Goal: Find specific page/section: Find specific page/section

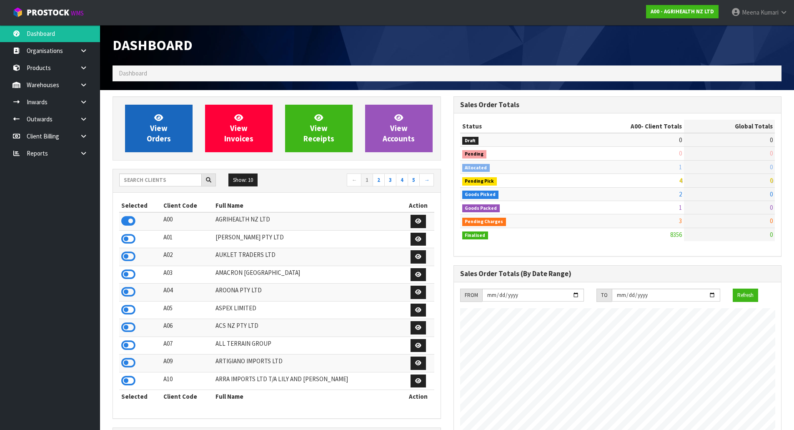
scroll to position [631, 341]
click at [163, 181] on input "text" at bounding box center [160, 179] width 83 height 13
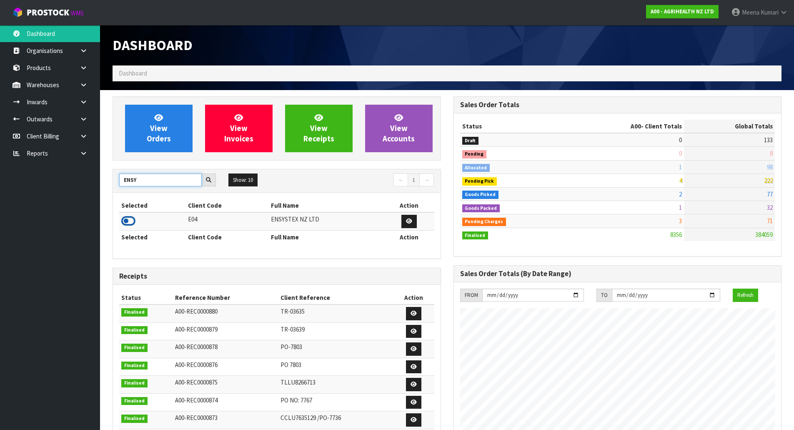
type input "ENSY"
click at [128, 223] on icon at bounding box center [128, 221] width 14 height 13
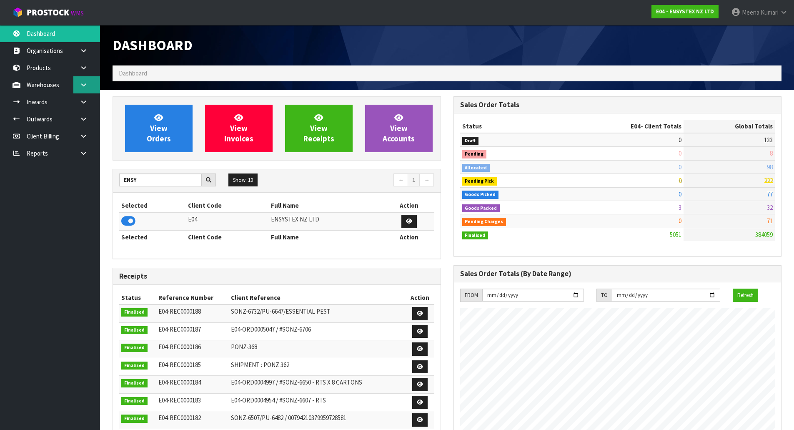
click at [90, 90] on link at bounding box center [86, 84] width 27 height 17
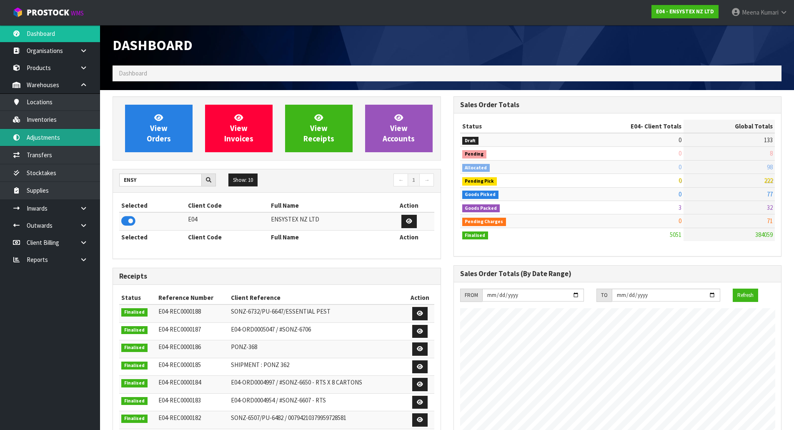
click at [53, 130] on link "Adjustments" at bounding box center [50, 137] width 100 height 17
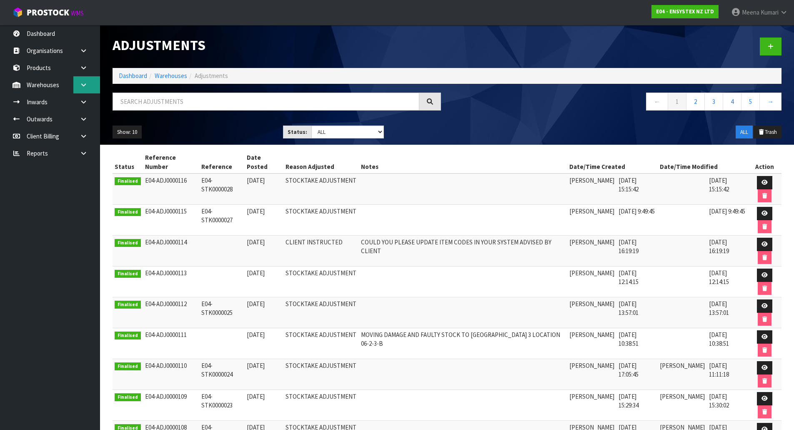
click at [91, 85] on link at bounding box center [86, 84] width 27 height 17
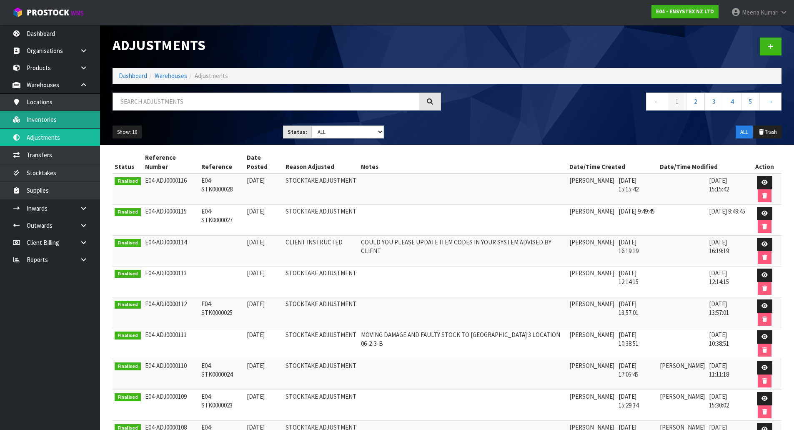
click at [76, 116] on link "Inventories" at bounding box center [50, 119] width 100 height 17
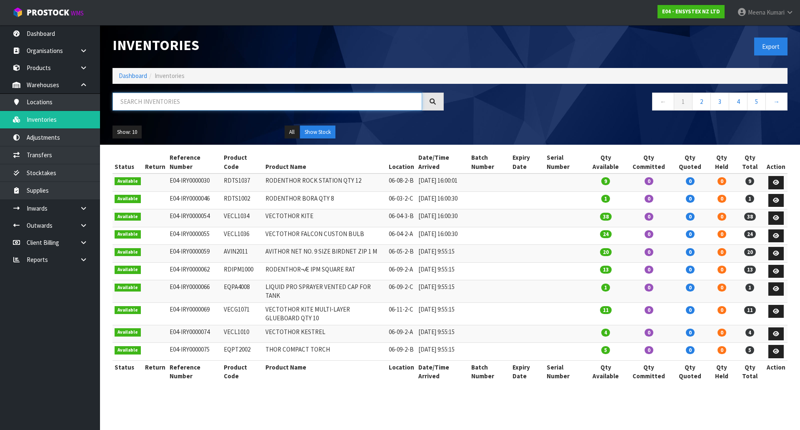
click at [215, 102] on input "text" at bounding box center [268, 102] width 310 height 18
click at [216, 101] on input "text" at bounding box center [268, 102] width 310 height 18
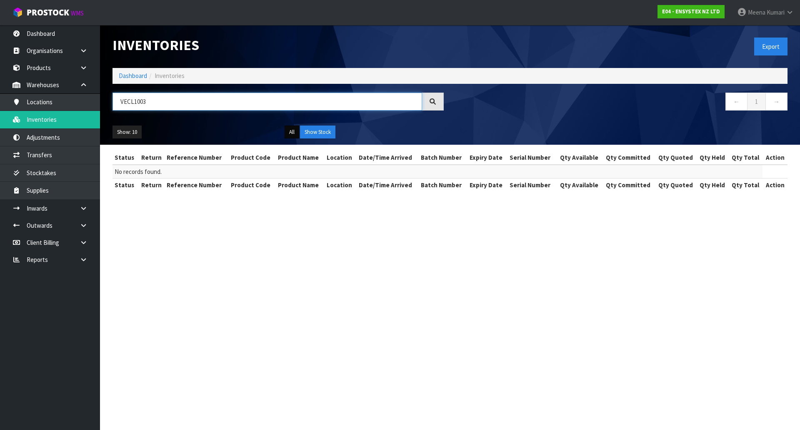
type input "VECL1003"
click at [289, 130] on button "All" at bounding box center [292, 131] width 15 height 13
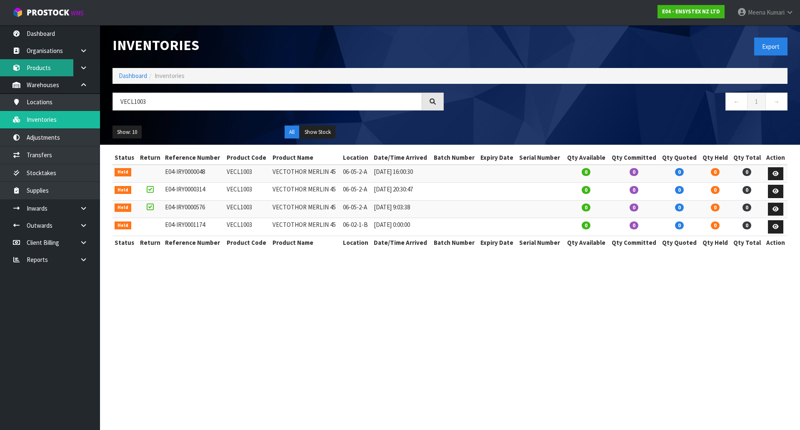
click at [58, 74] on link "Products" at bounding box center [50, 67] width 100 height 17
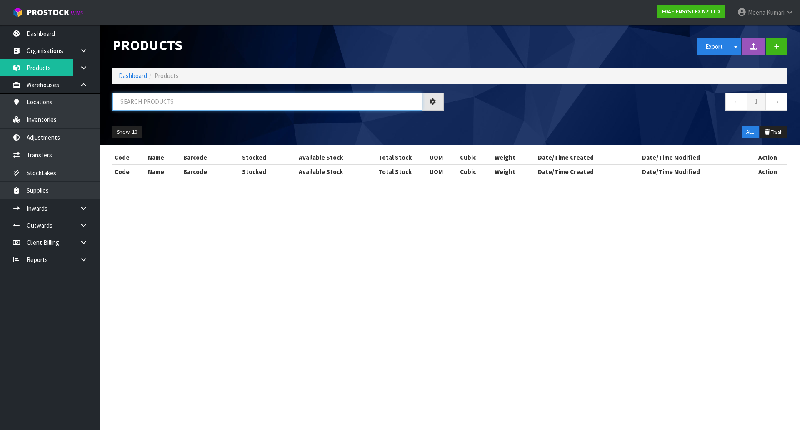
click at [184, 109] on input "text" at bounding box center [268, 102] width 310 height 18
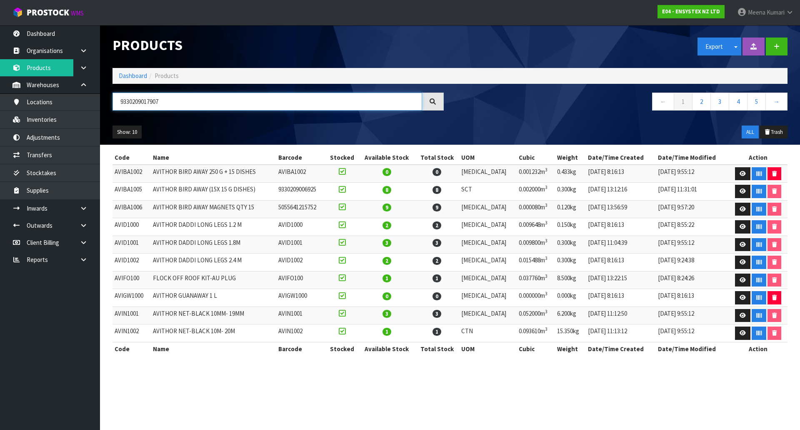
type input "9330209017907"
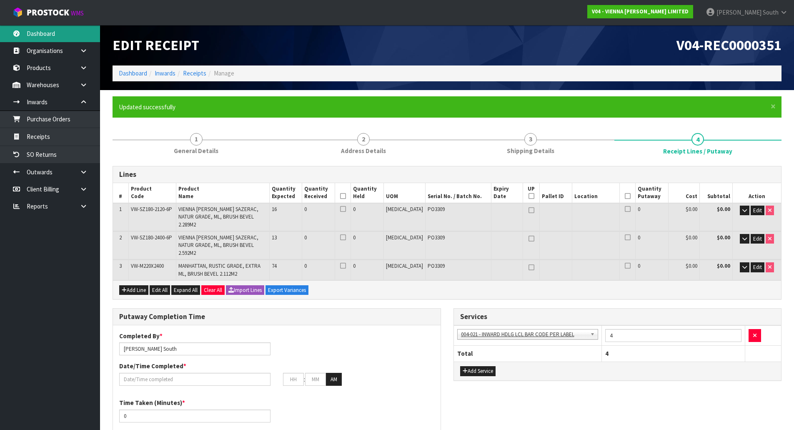
click at [62, 40] on link "Dashboard" at bounding box center [50, 33] width 100 height 17
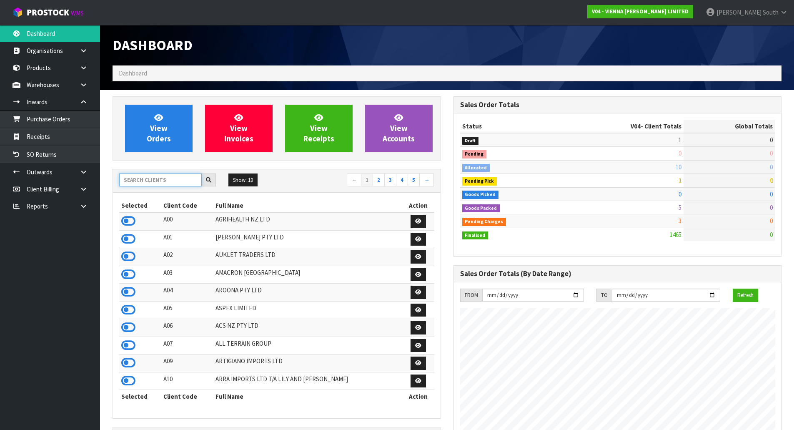
click at [170, 184] on input "text" at bounding box center [160, 179] width 83 height 13
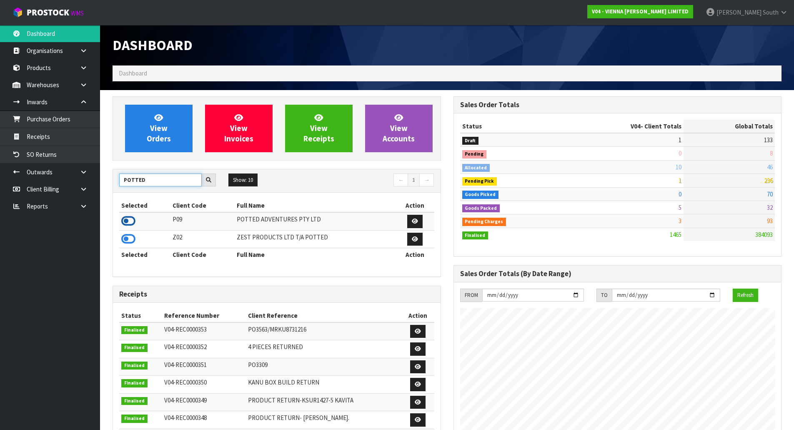
type input "POTTED"
click at [130, 220] on icon at bounding box center [128, 221] width 14 height 13
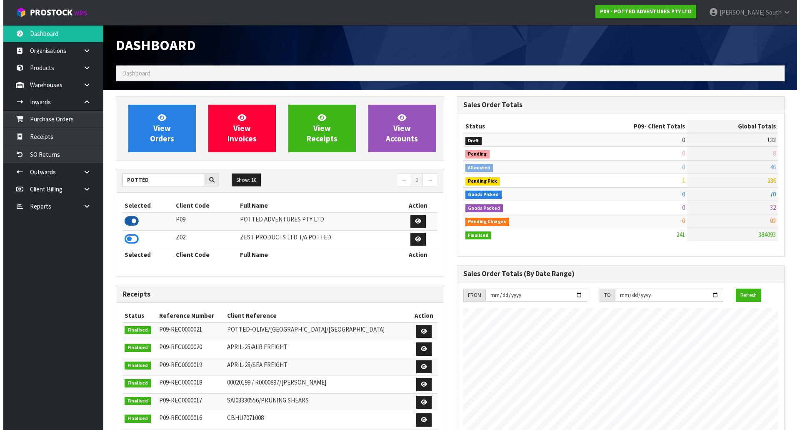
scroll to position [537, 341]
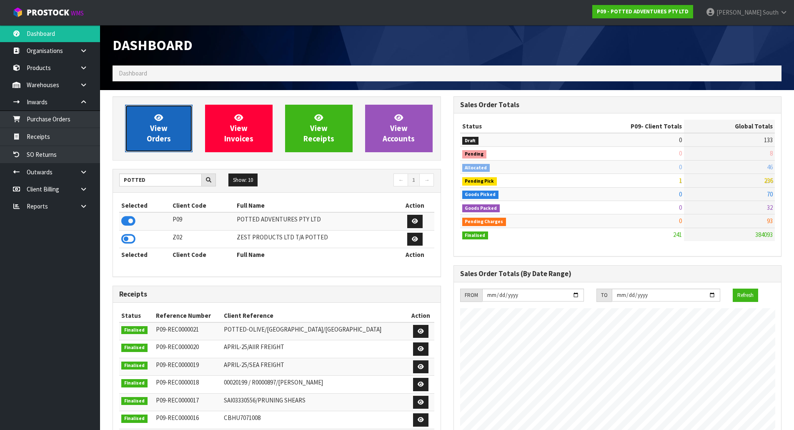
click at [161, 139] on span "View Orders" at bounding box center [159, 128] width 24 height 31
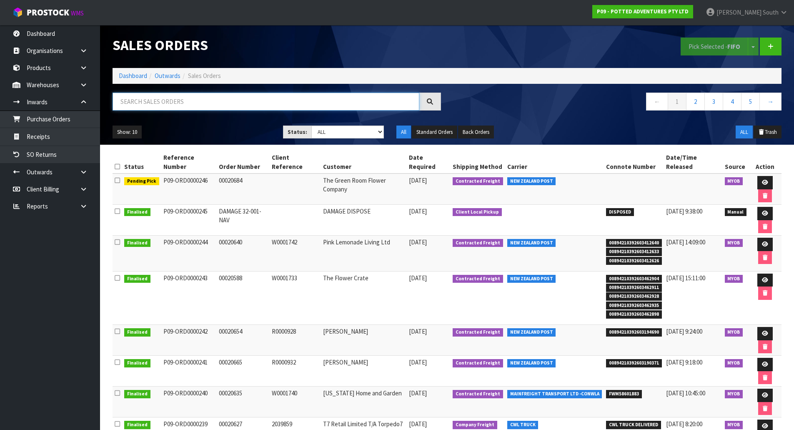
click at [148, 98] on input "text" at bounding box center [266, 102] width 307 height 18
click at [83, 80] on link at bounding box center [86, 84] width 27 height 17
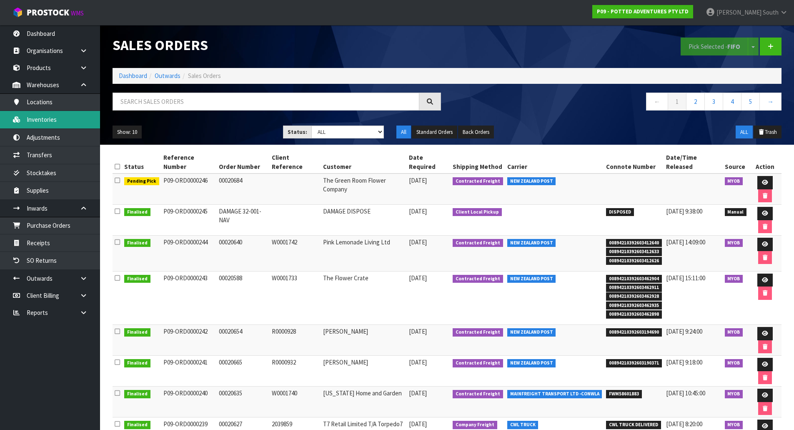
click at [76, 118] on link "Inventories" at bounding box center [50, 119] width 100 height 17
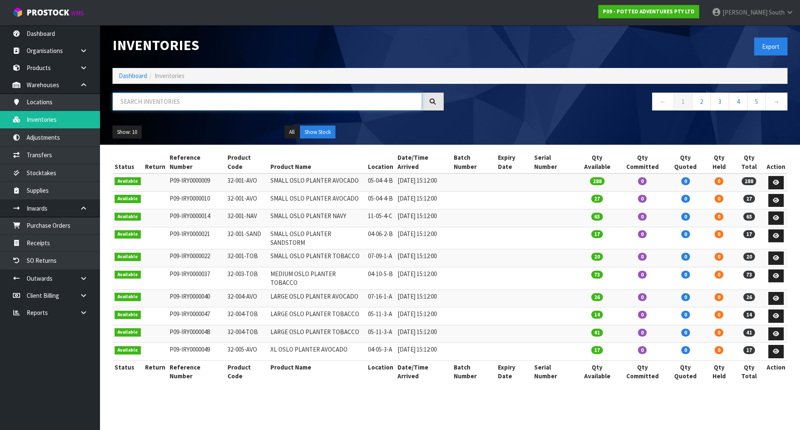
click at [136, 101] on input "text" at bounding box center [268, 102] width 310 height 18
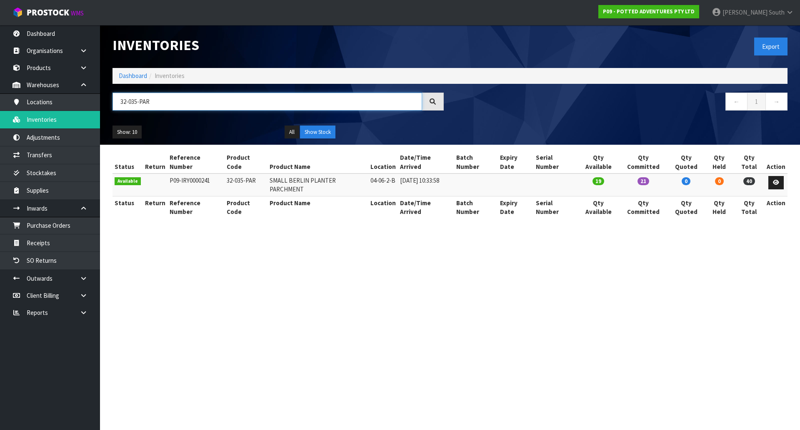
type input "32-035-PAR"
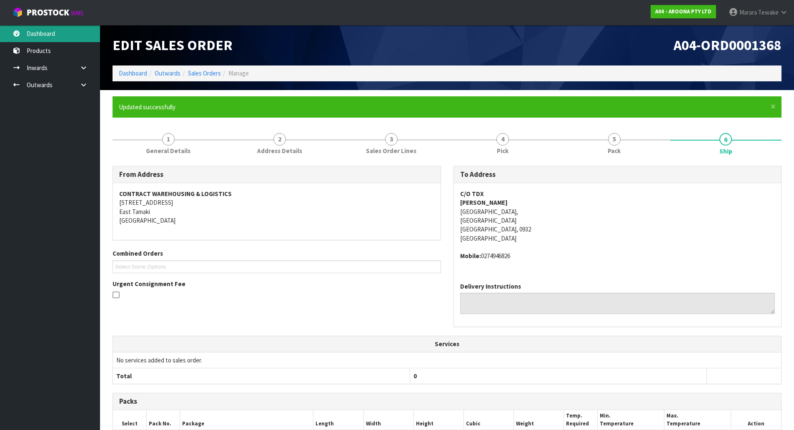
click at [70, 38] on link "Dashboard" at bounding box center [50, 33] width 100 height 17
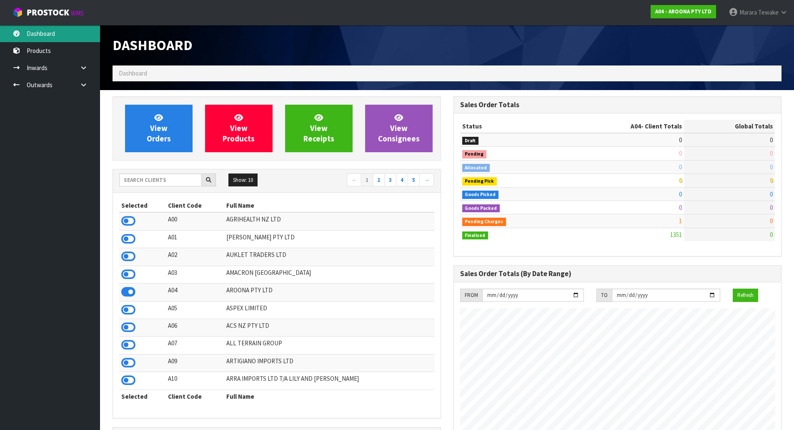
scroll to position [510, 341]
click at [34, 30] on link "Dashboard" at bounding box center [50, 33] width 100 height 17
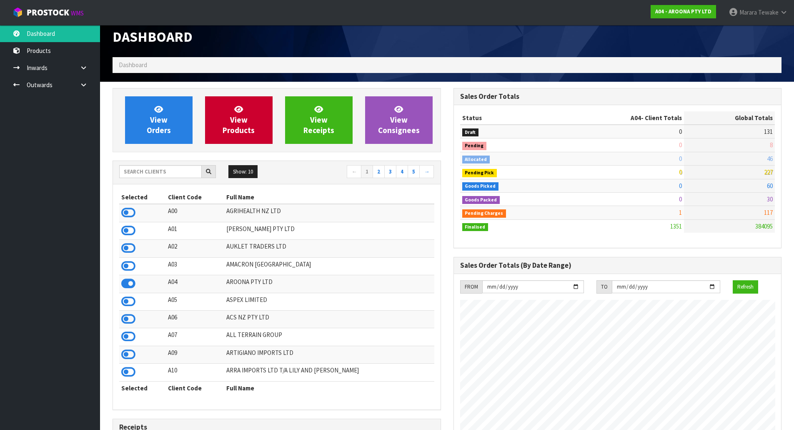
scroll to position [0, 0]
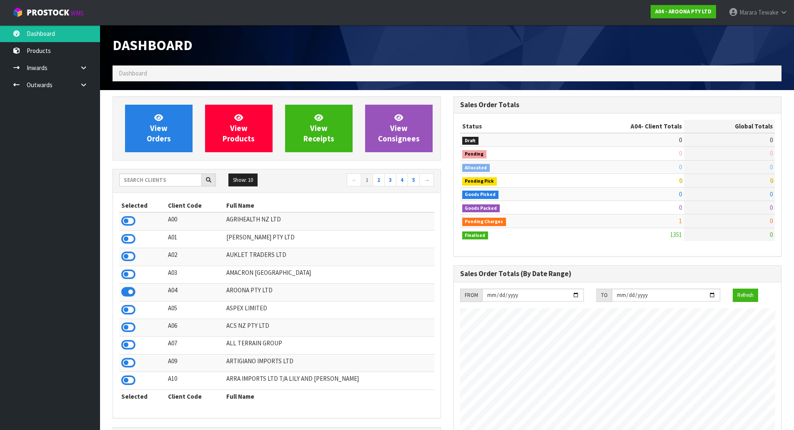
scroll to position [416291, 416459]
drag, startPoint x: 761, startPoint y: 180, endPoint x: 783, endPoint y: 184, distance: 22.4
click at [783, 184] on div "Sales Order Totals Status A04 - Client Totals Global Totals Draft 0 131 Pending…" at bounding box center [617, 351] width 341 height 510
drag, startPoint x: 775, startPoint y: 182, endPoint x: 764, endPoint y: 181, distance: 11.7
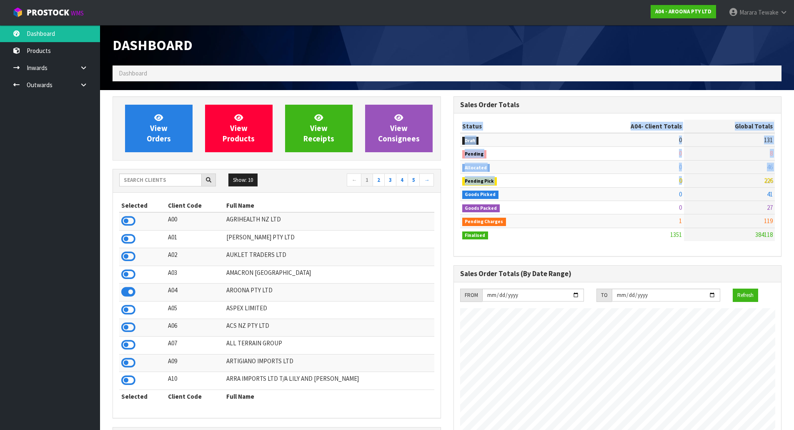
click at [764, 181] on div "Status A04 - Client Totals Global Totals Draft 0 131 Pending 0 8 Allocated 0 46…" at bounding box center [618, 184] width 328 height 143
click at [785, 181] on div "Sales Order Totals Status A04 - Client Totals Global Totals Draft 0 131 Pending…" at bounding box center [617, 351] width 341 height 510
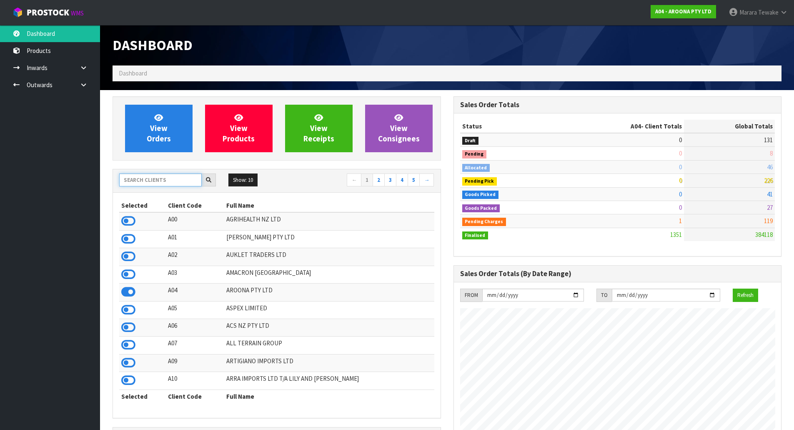
click at [139, 180] on input "text" at bounding box center [160, 179] width 83 height 13
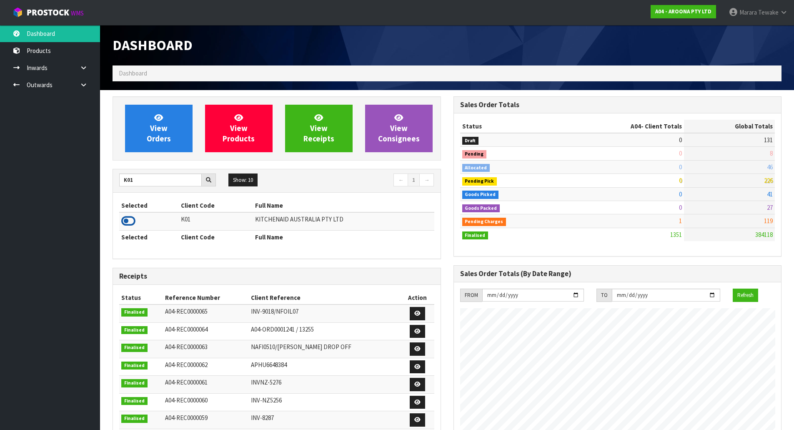
click at [128, 218] on icon at bounding box center [128, 221] width 14 height 13
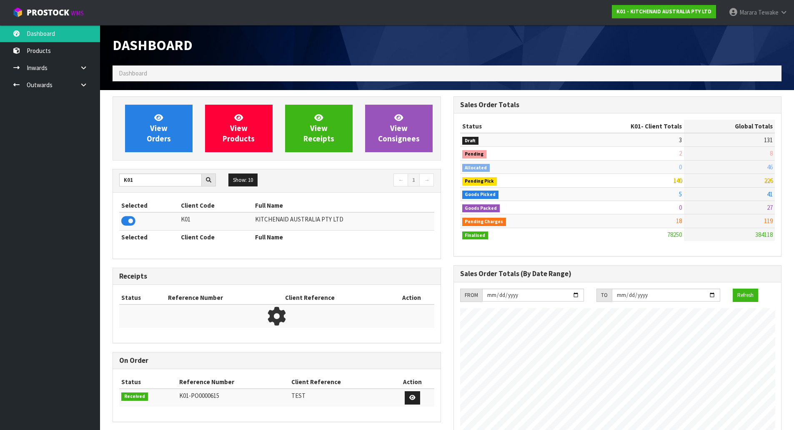
scroll to position [631, 341]
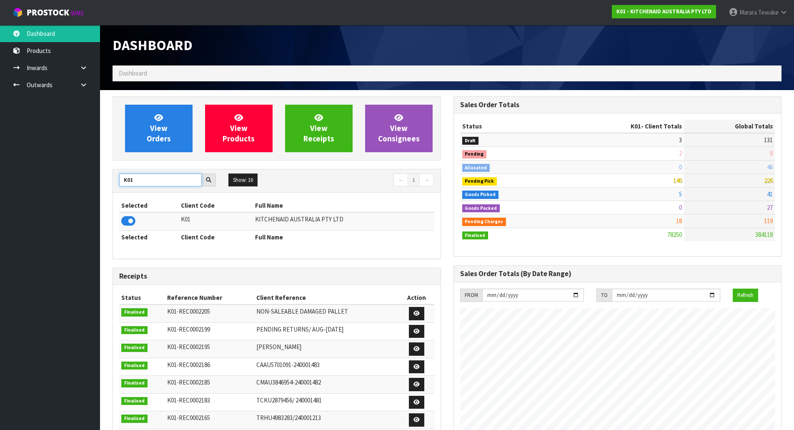
drag, startPoint x: 139, startPoint y: 184, endPoint x: 86, endPoint y: 175, distance: 53.2
click at [97, 179] on body "Toggle navigation ProStock WMS K01 - KITCHENAID AUSTRALIA PTY LTD Marara Tewake…" at bounding box center [397, 215] width 794 height 430
type input "K"
type input "S08"
click at [126, 216] on icon at bounding box center [128, 221] width 14 height 13
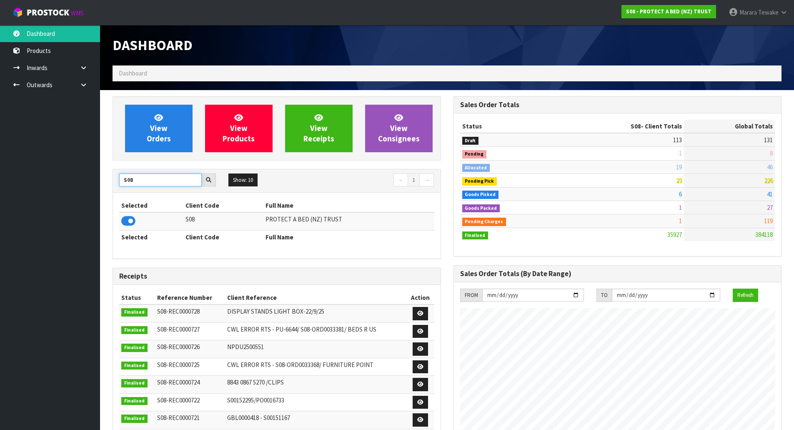
drag, startPoint x: 138, startPoint y: 181, endPoint x: 94, endPoint y: 168, distance: 45.6
click at [100, 170] on body "Toggle navigation ProStock WMS S08 - PROTECT A BED (NZ) TRUST Marara Tewake Log…" at bounding box center [397, 215] width 794 height 430
type input "NERO"
click at [126, 219] on icon at bounding box center [128, 221] width 14 height 13
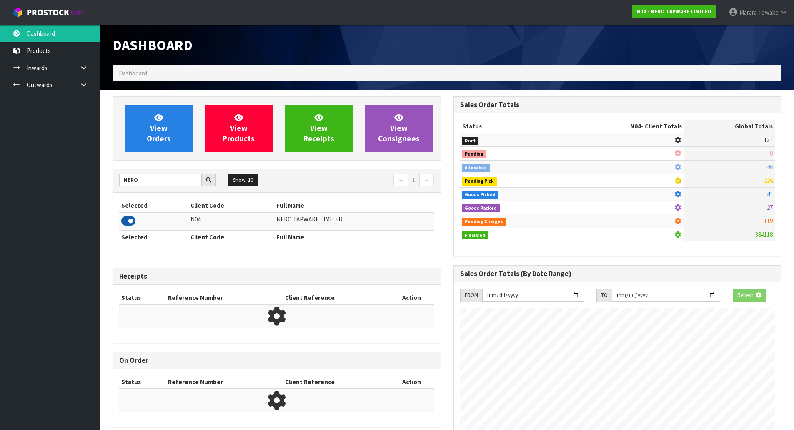
scroll to position [649, 341]
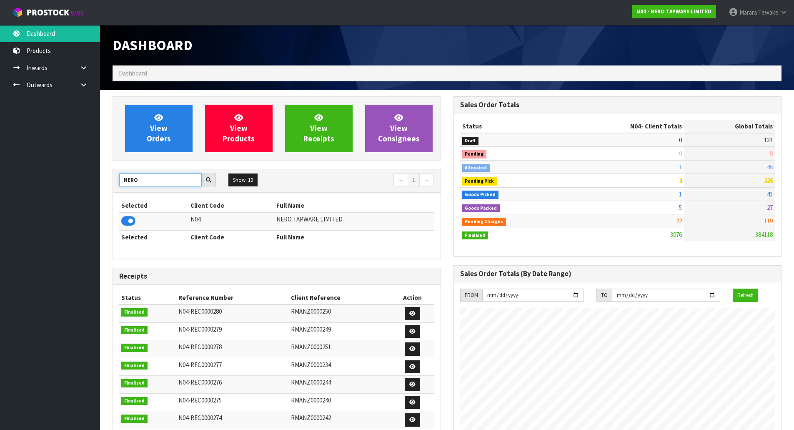
drag, startPoint x: 144, startPoint y: 183, endPoint x: 115, endPoint y: 176, distance: 29.5
click at [123, 179] on input "NERO" at bounding box center [160, 179] width 83 height 13
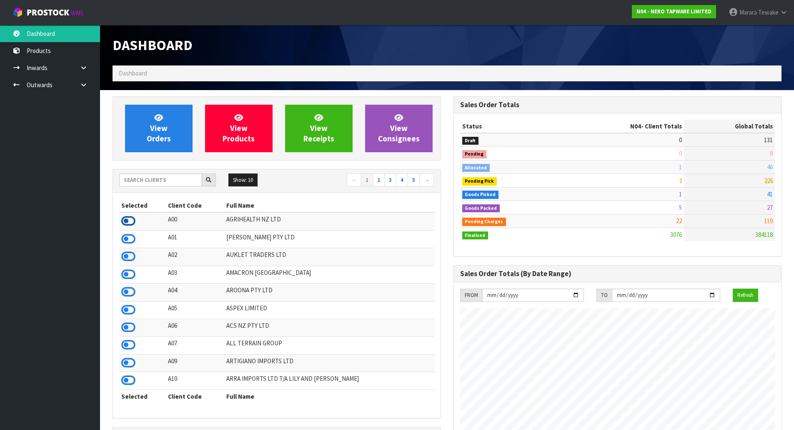
click at [128, 220] on icon at bounding box center [128, 221] width 14 height 13
click at [129, 273] on icon at bounding box center [128, 274] width 14 height 13
